Goal: Information Seeking & Learning: Understand process/instructions

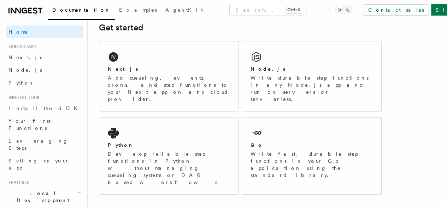
scroll to position [103, 0]
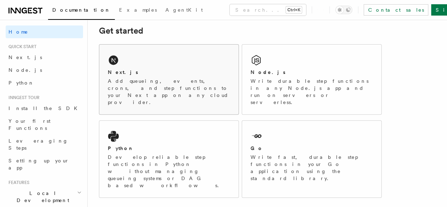
click at [186, 95] on p "Add queueing, events, crons, and step functions to your Next app on any cloud p…" at bounding box center [169, 91] width 122 height 28
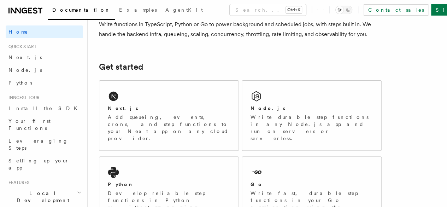
scroll to position [67, 0]
click at [180, 112] on div "Next.js" at bounding box center [169, 107] width 122 height 7
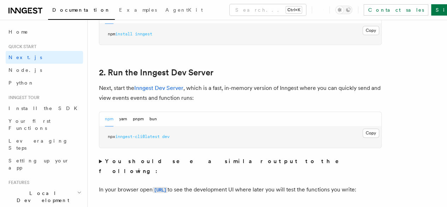
scroll to position [457, 0]
